Goal: Task Accomplishment & Management: Manage account settings

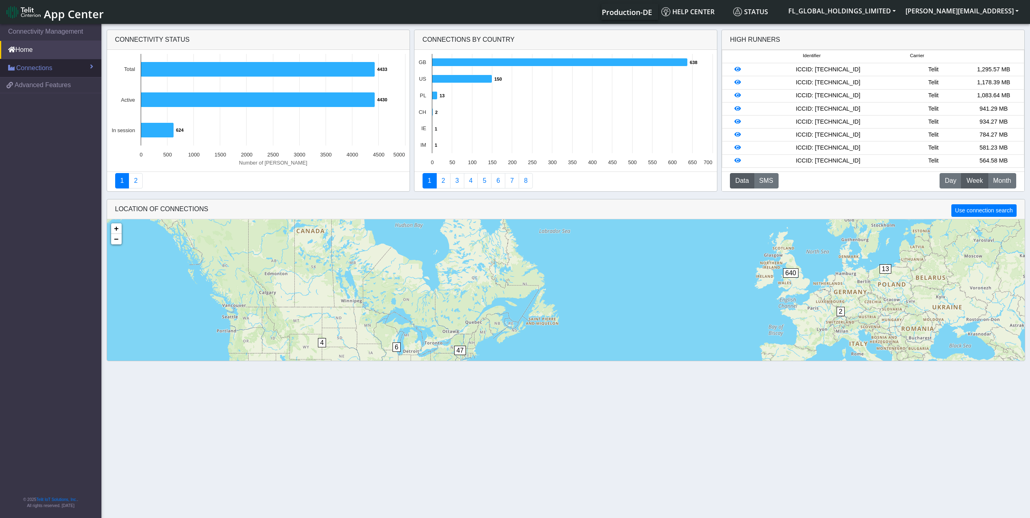
click at [60, 69] on link "Connections" at bounding box center [50, 68] width 101 height 18
drag, startPoint x: 58, startPoint y: 93, endPoint x: 78, endPoint y: 171, distance: 80.3
click at [58, 92] on link "List" at bounding box center [50, 85] width 101 height 17
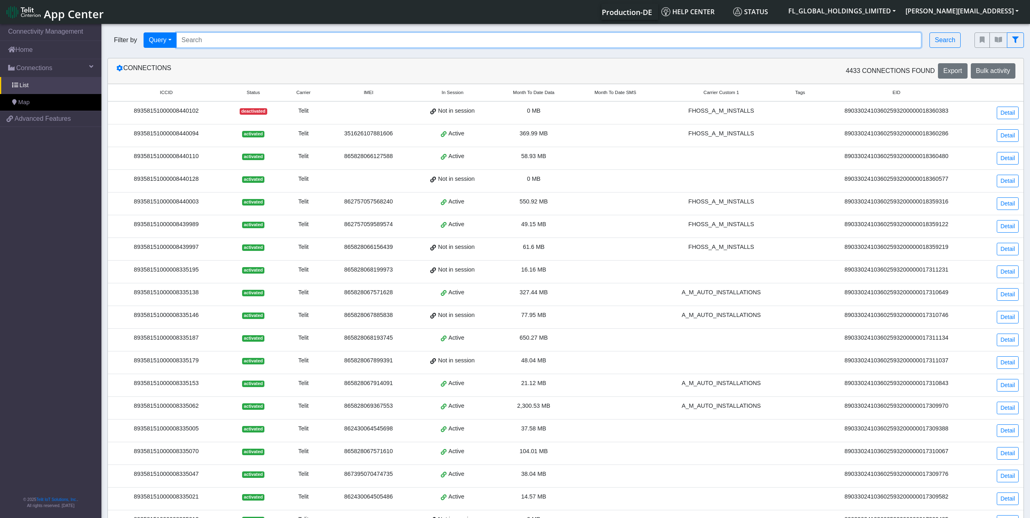
click at [215, 39] on input "Search..." at bounding box center [548, 39] width 745 height 15
paste input "89358151000008369210"
type input "89358151000008369210"
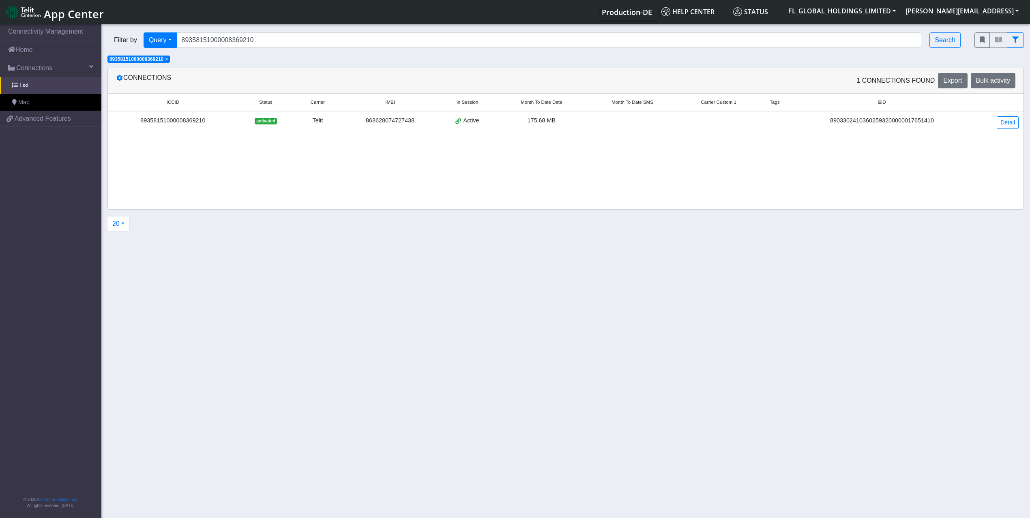
click at [263, 118] on span "activated" at bounding box center [266, 121] width 22 height 6
click at [1009, 122] on link "Detail" at bounding box center [1008, 122] width 22 height 13
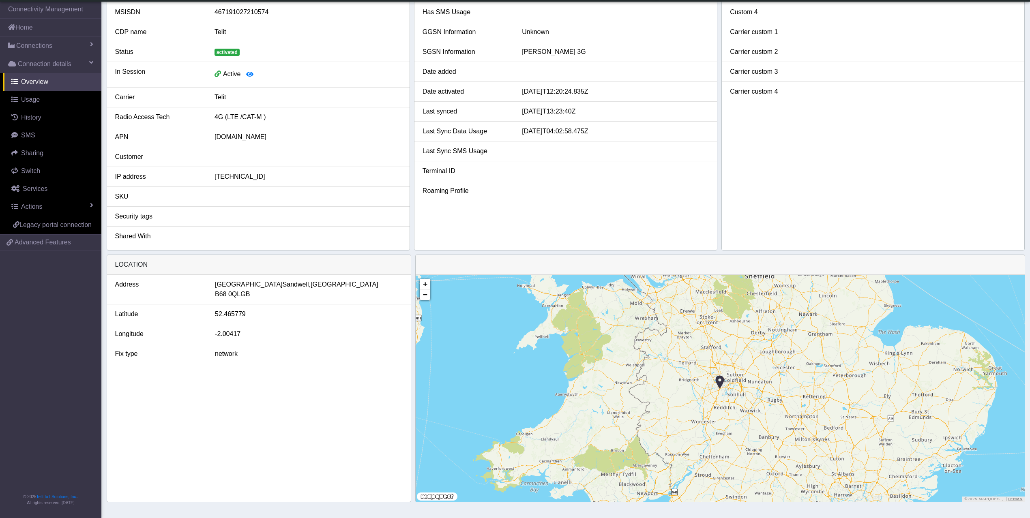
scroll to position [84, 0]
click at [721, 389] on img at bounding box center [719, 382] width 9 height 15
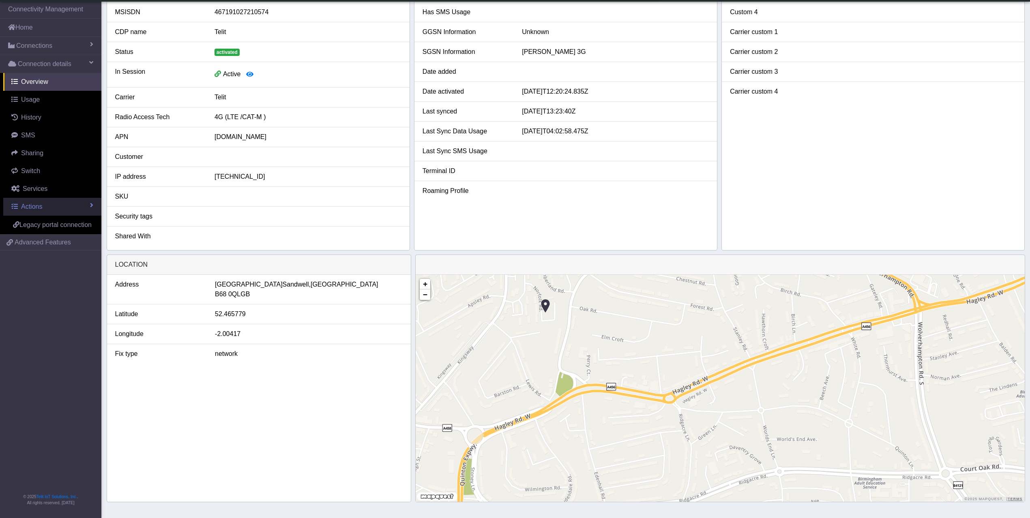
click at [34, 208] on span "Actions" at bounding box center [31, 206] width 21 height 7
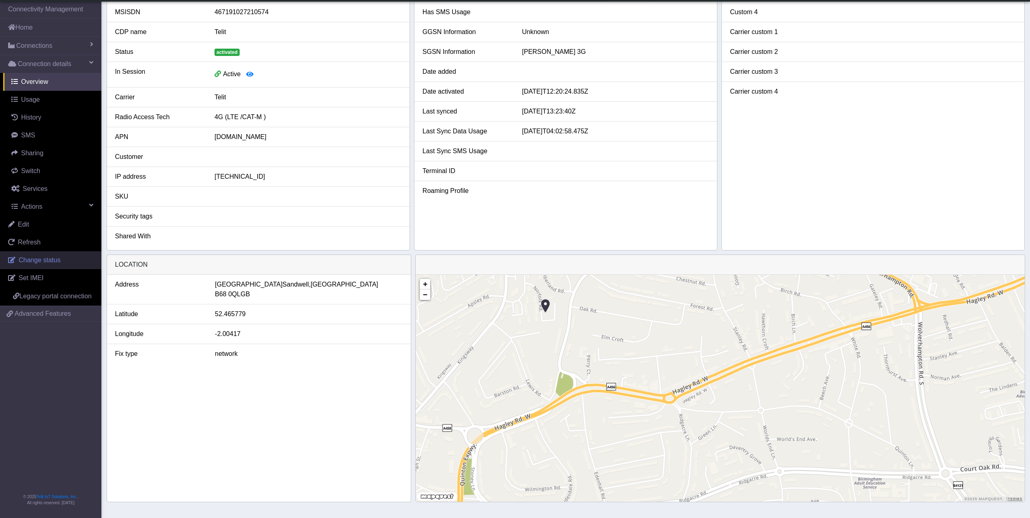
click at [41, 264] on span "Change status" at bounding box center [40, 260] width 42 height 7
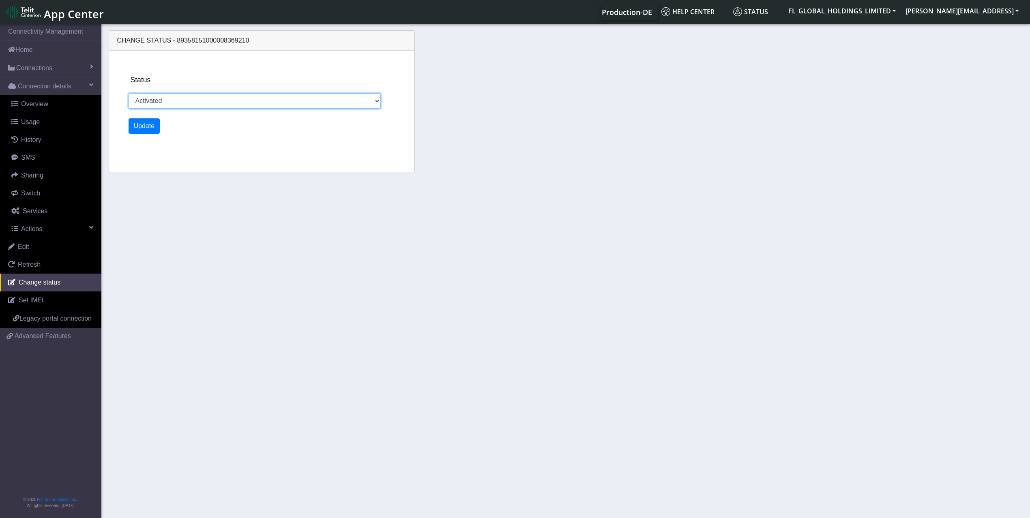
click at [225, 105] on select "Activated Deactivated" at bounding box center [255, 100] width 253 height 15
select select "deactivated"
click at [129, 93] on select "Activated Deactivated" at bounding box center [255, 100] width 253 height 15
click at [148, 127] on button "Update" at bounding box center [145, 125] width 32 height 15
